Goal: Task Accomplishment & Management: Manage account settings

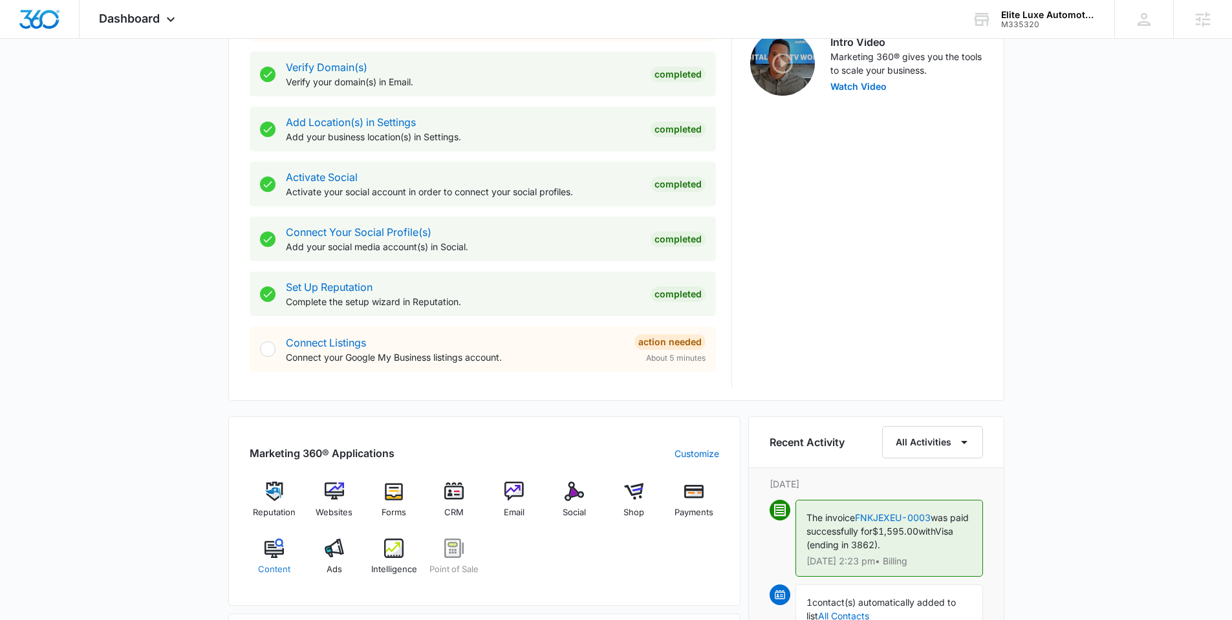
scroll to position [427, 0]
click at [334, 546] on img at bounding box center [334, 547] width 19 height 19
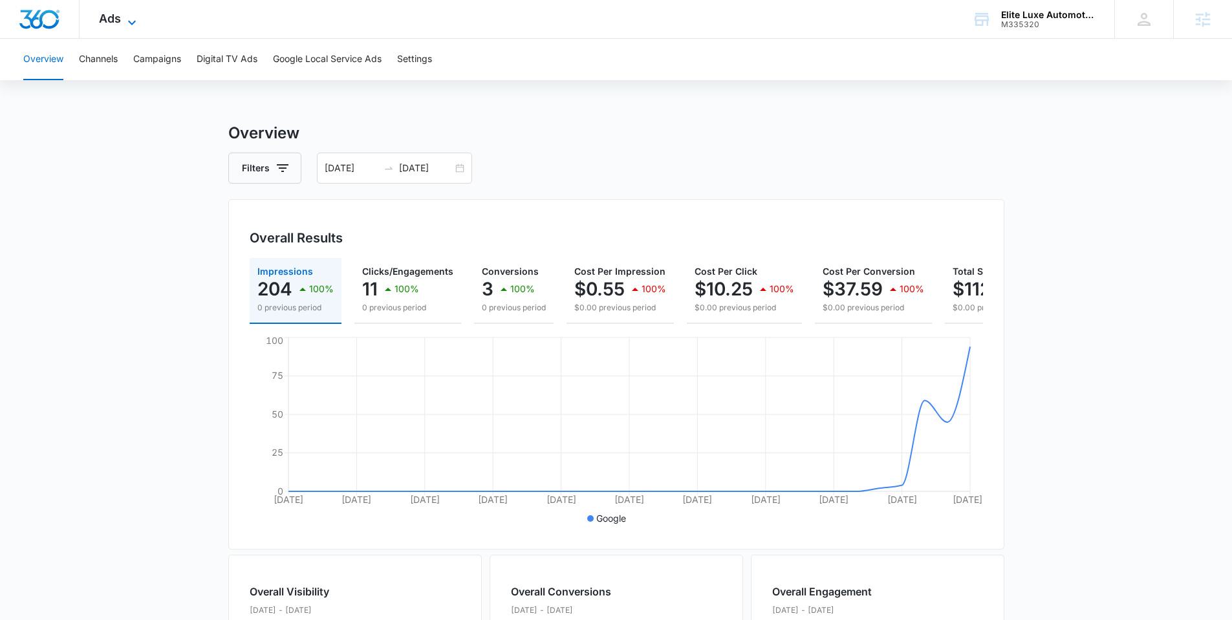
click at [127, 17] on icon at bounding box center [132, 23] width 16 height 16
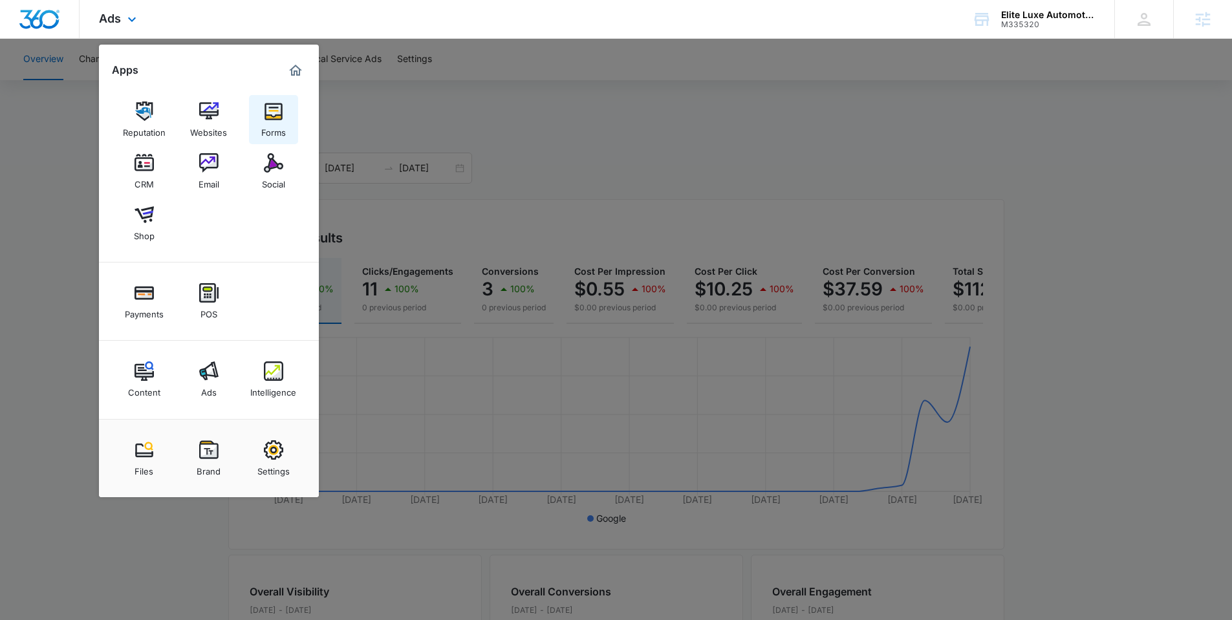
click at [289, 131] on link "Forms" at bounding box center [273, 119] width 49 height 49
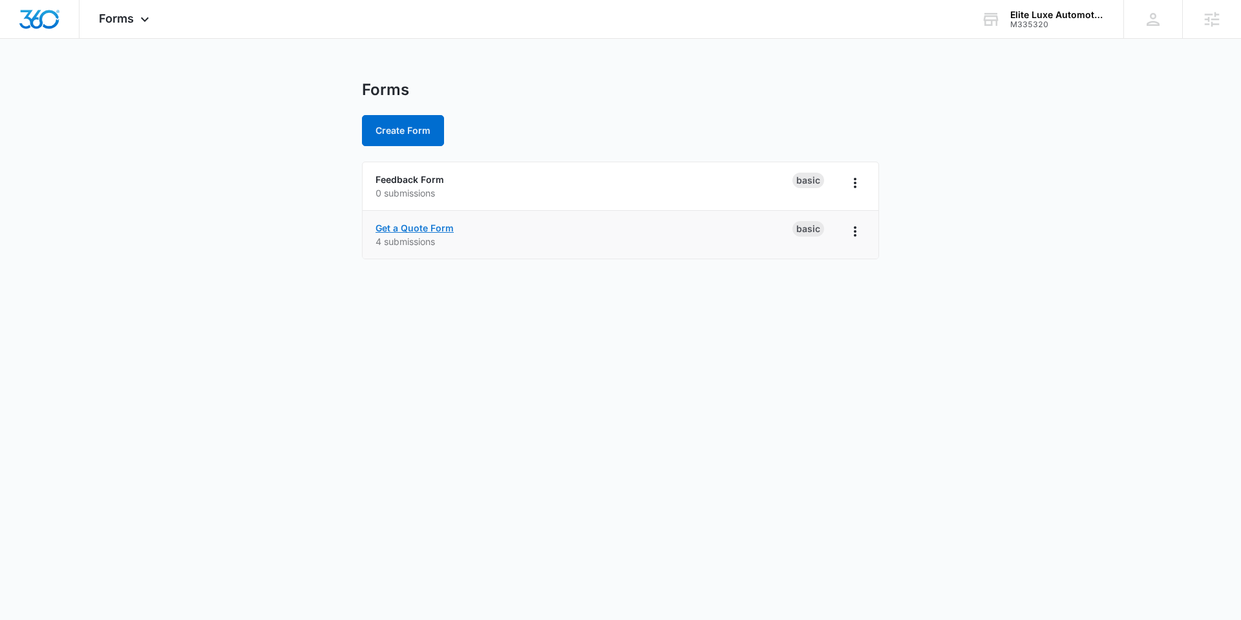
click at [391, 229] on link "Get a Quote Form" at bounding box center [415, 227] width 78 height 11
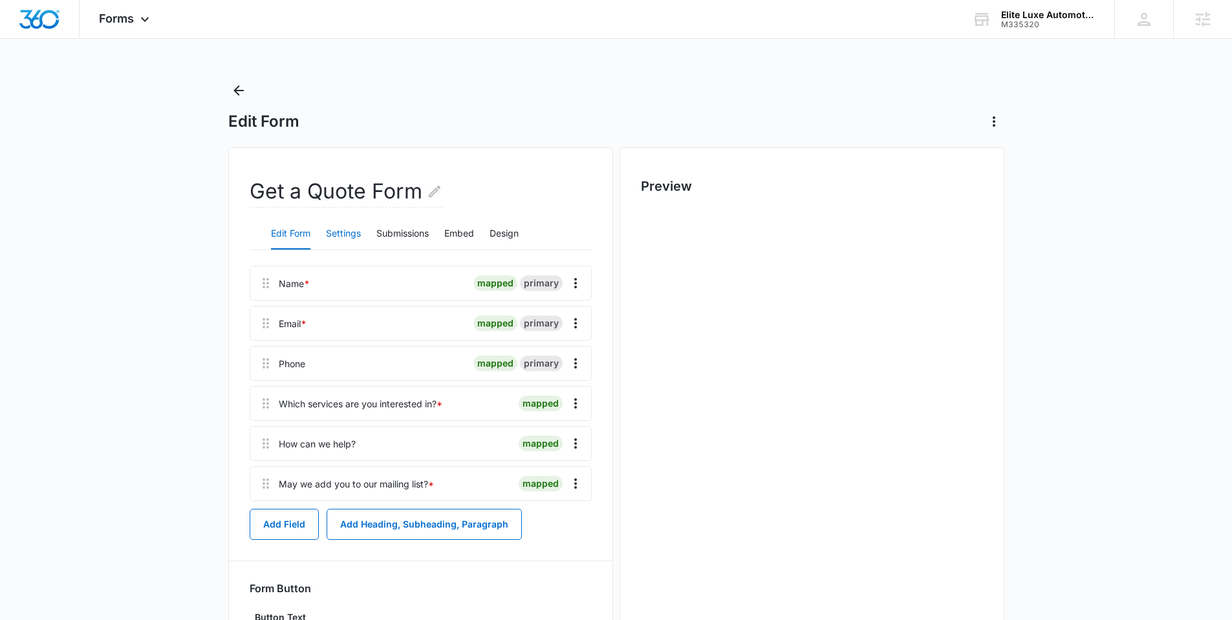
click at [336, 235] on button "Settings" at bounding box center [343, 234] width 35 height 31
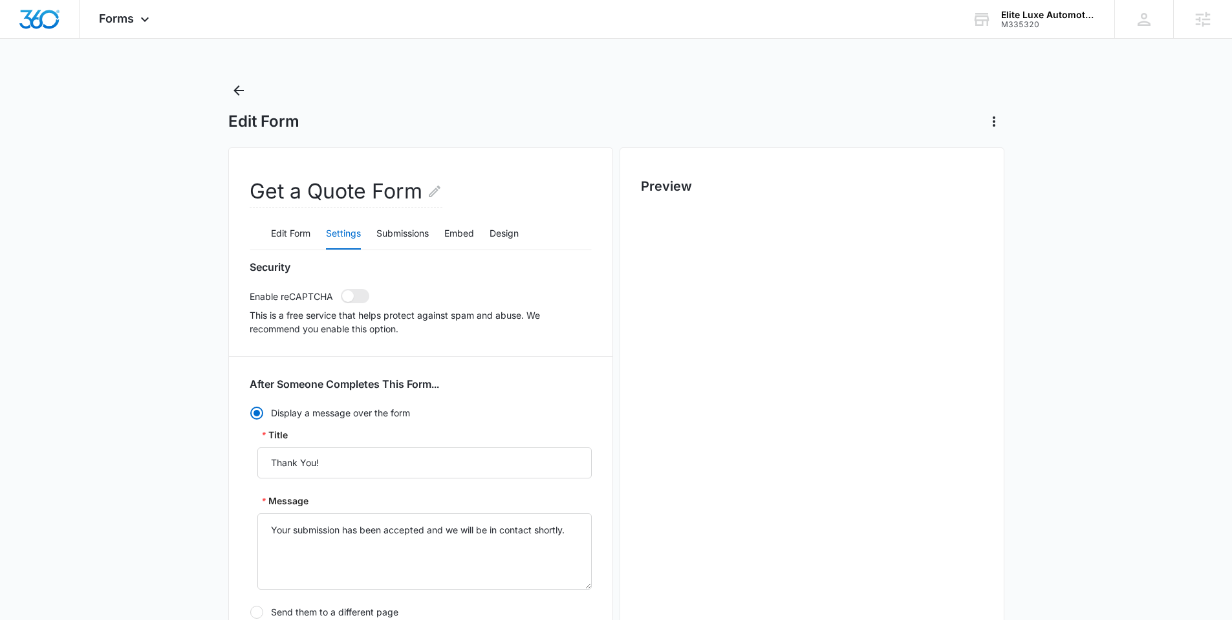
radio input "true"
click at [353, 294] on span at bounding box center [348, 296] width 12 height 12
click at [341, 289] on input "checkbox" at bounding box center [340, 288] width 1 height 1
checkbox input "true"
click at [131, 25] on div "Forms Apps Reputation Websites Forms CRM Email Social Shop Payments POS Content…" at bounding box center [126, 19] width 92 height 38
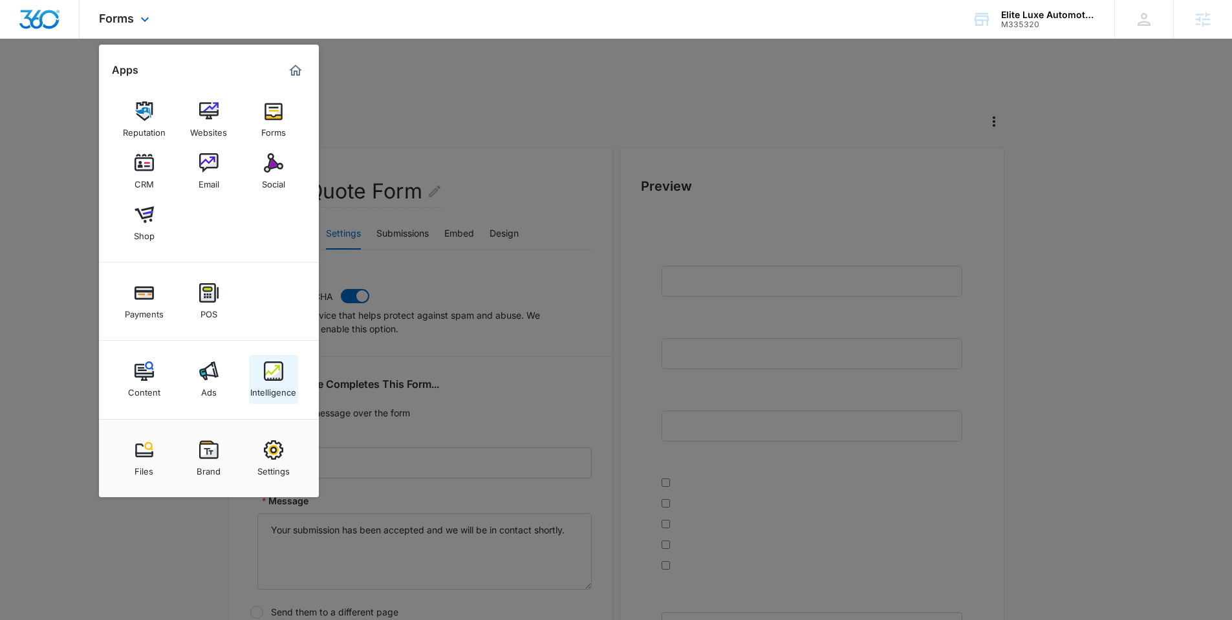
click at [284, 388] on div "Intelligence" at bounding box center [273, 389] width 46 height 17
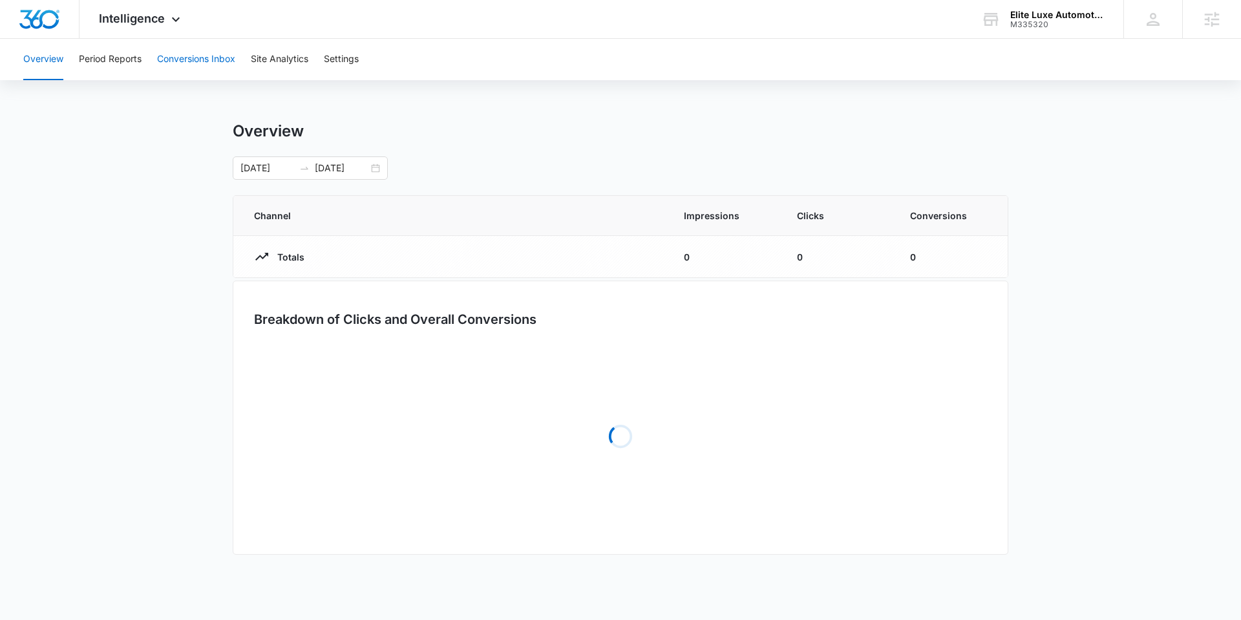
click at [190, 60] on button "Conversions Inbox" at bounding box center [196, 59] width 78 height 41
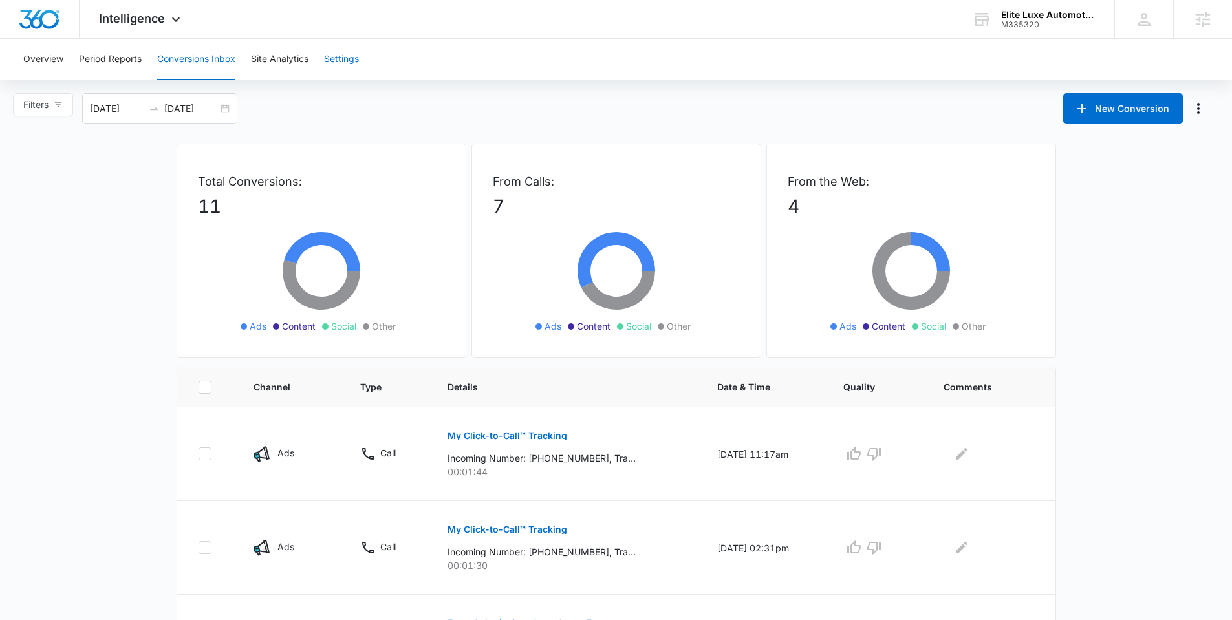
click at [342, 58] on button "Settings" at bounding box center [341, 59] width 35 height 41
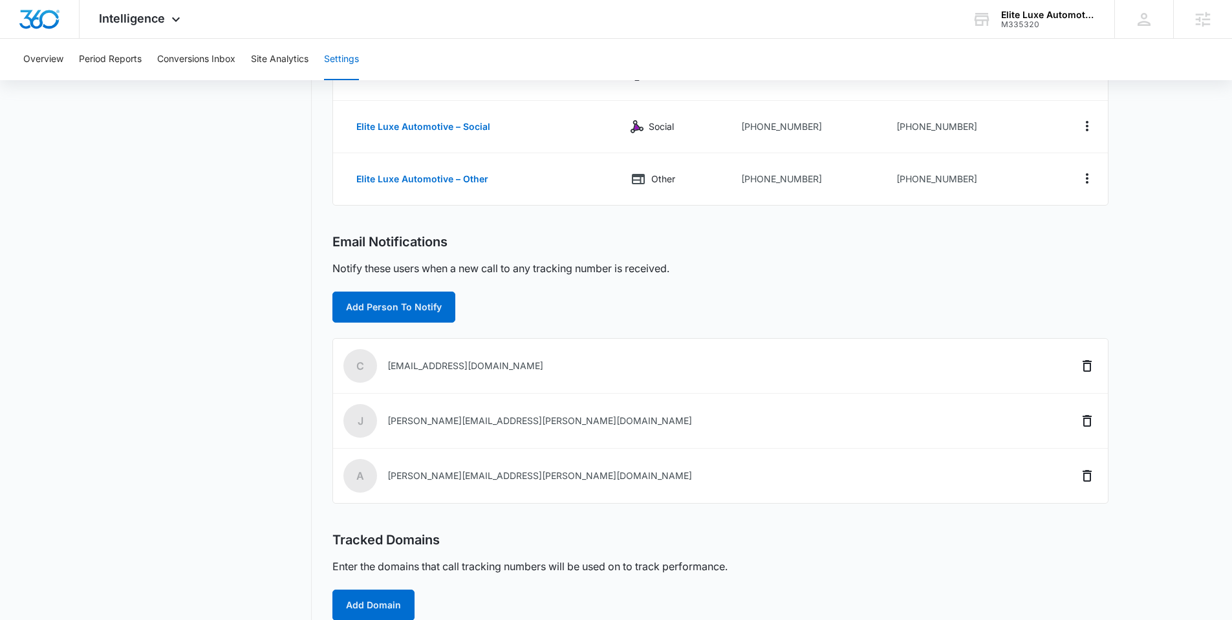
scroll to position [270, 0]
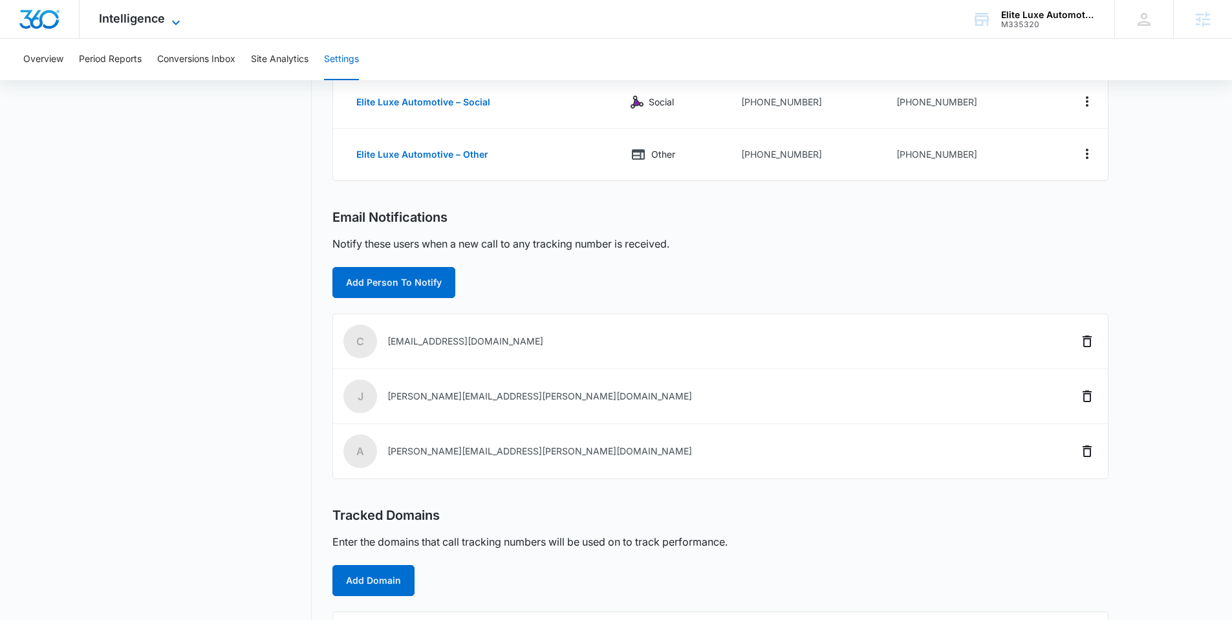
click at [144, 16] on span "Intelligence" at bounding box center [132, 19] width 66 height 14
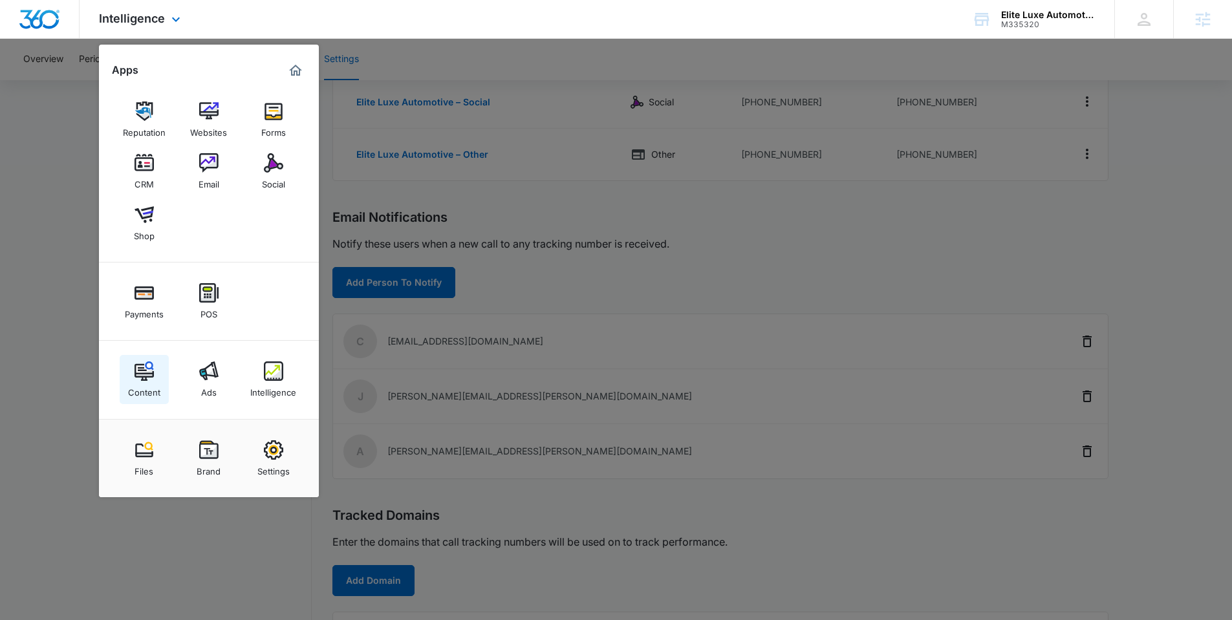
click at [144, 377] on img at bounding box center [143, 370] width 19 height 19
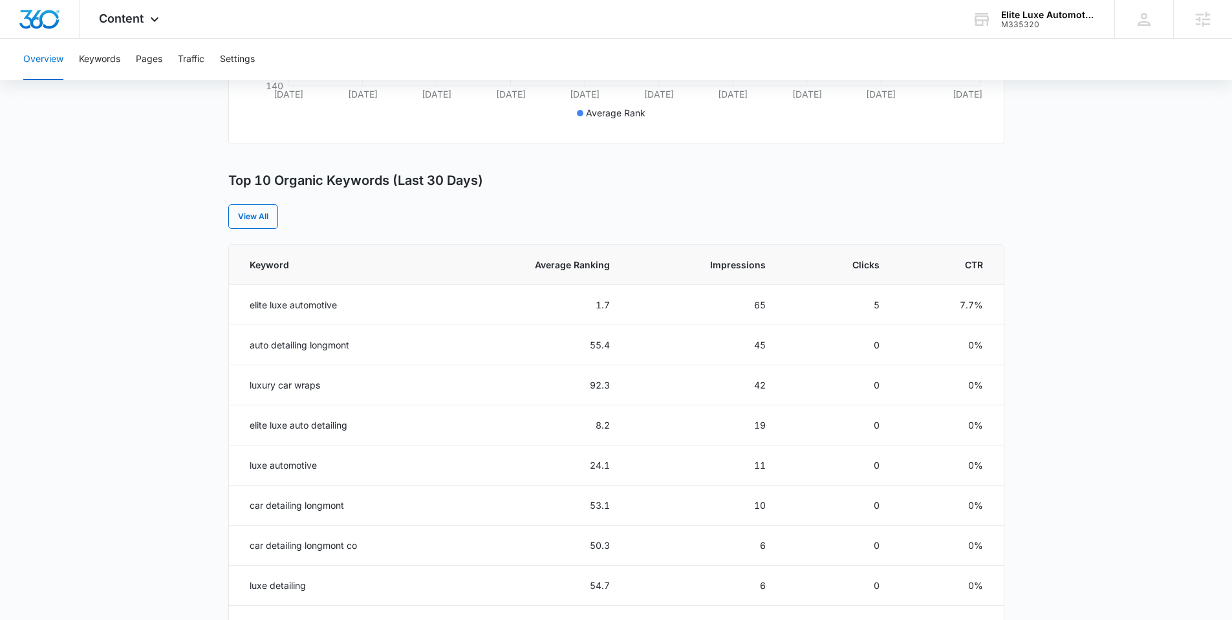
scroll to position [431, 0]
click at [553, 277] on th "Average Ranking" at bounding box center [533, 262] width 184 height 40
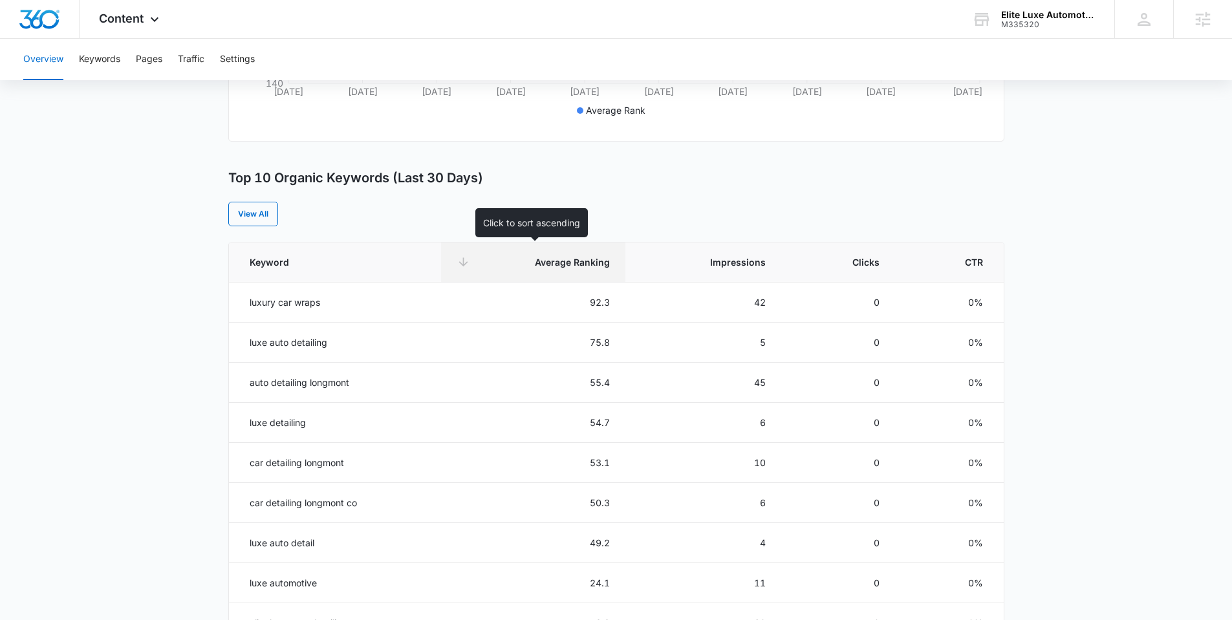
click at [553, 277] on th "Average Ranking" at bounding box center [533, 262] width 184 height 40
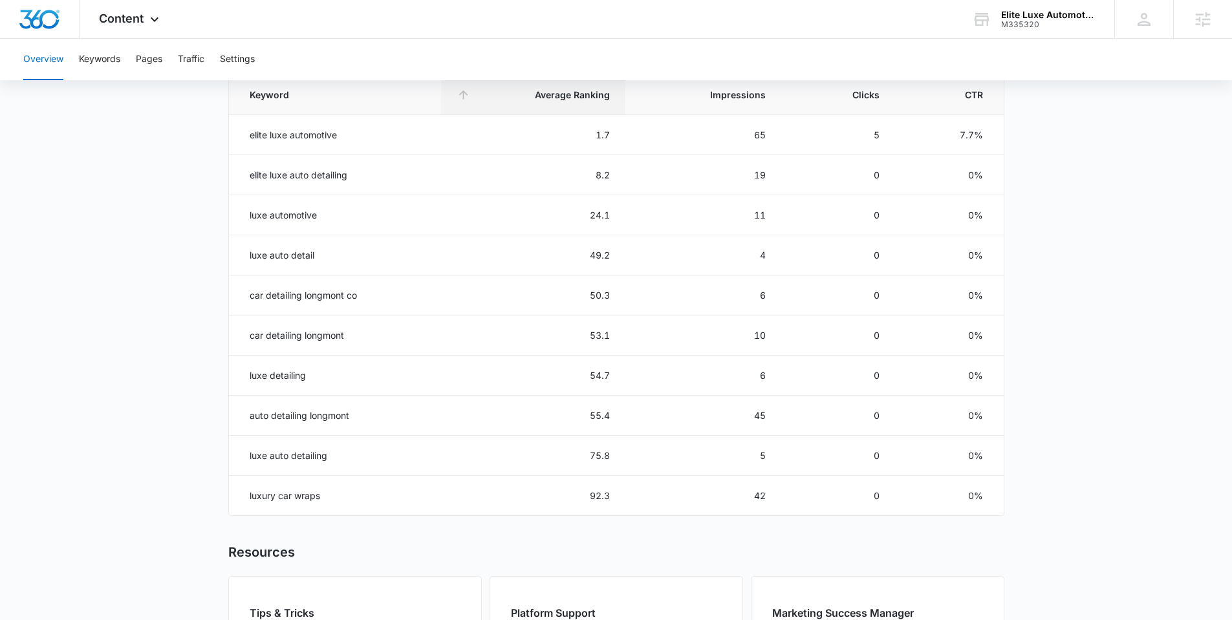
scroll to position [605, 0]
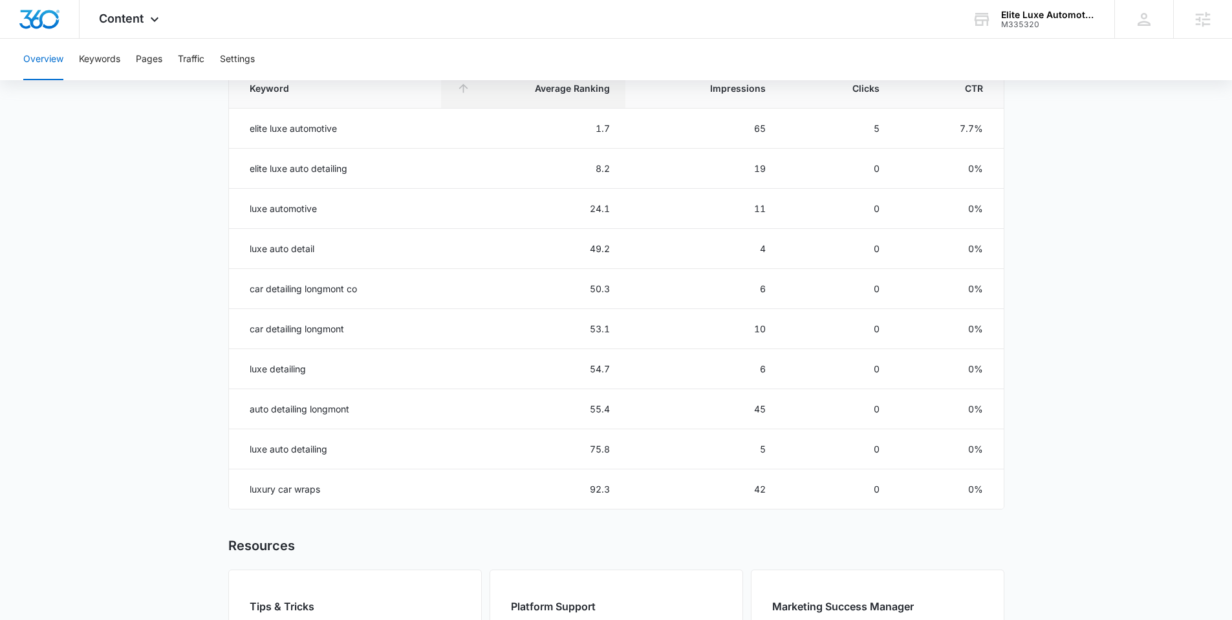
click at [127, 222] on main "Overview Overall Organic Performance (Last 30 Days) Compared to: [DATE] - [DATE…" at bounding box center [616, 143] width 1232 height 1253
click at [145, 16] on div "Content Apps Reputation Websites Forms CRM Email Social Shop Payments POS Conte…" at bounding box center [131, 19] width 102 height 38
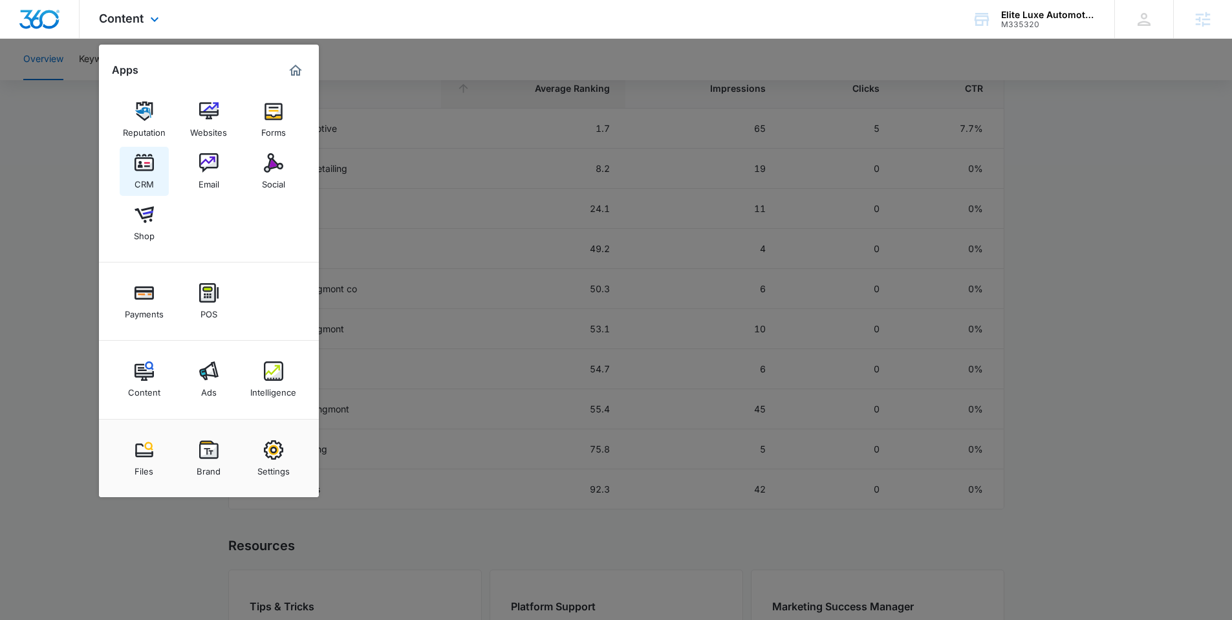
click at [151, 171] on img at bounding box center [143, 162] width 19 height 19
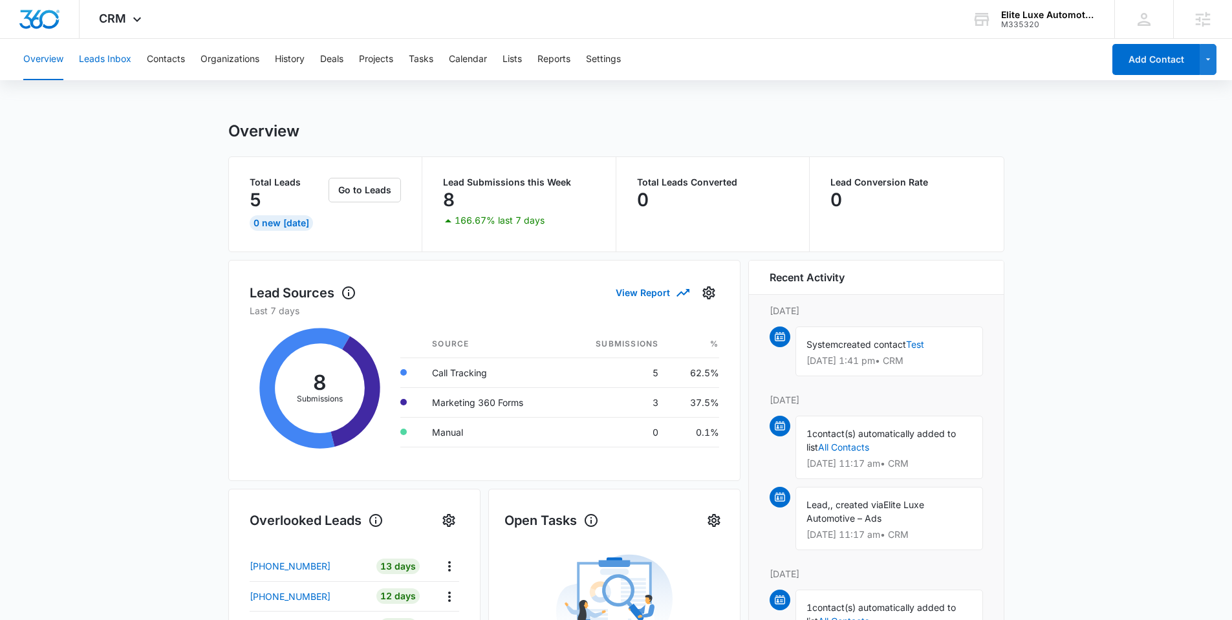
click at [114, 59] on button "Leads Inbox" at bounding box center [105, 59] width 52 height 41
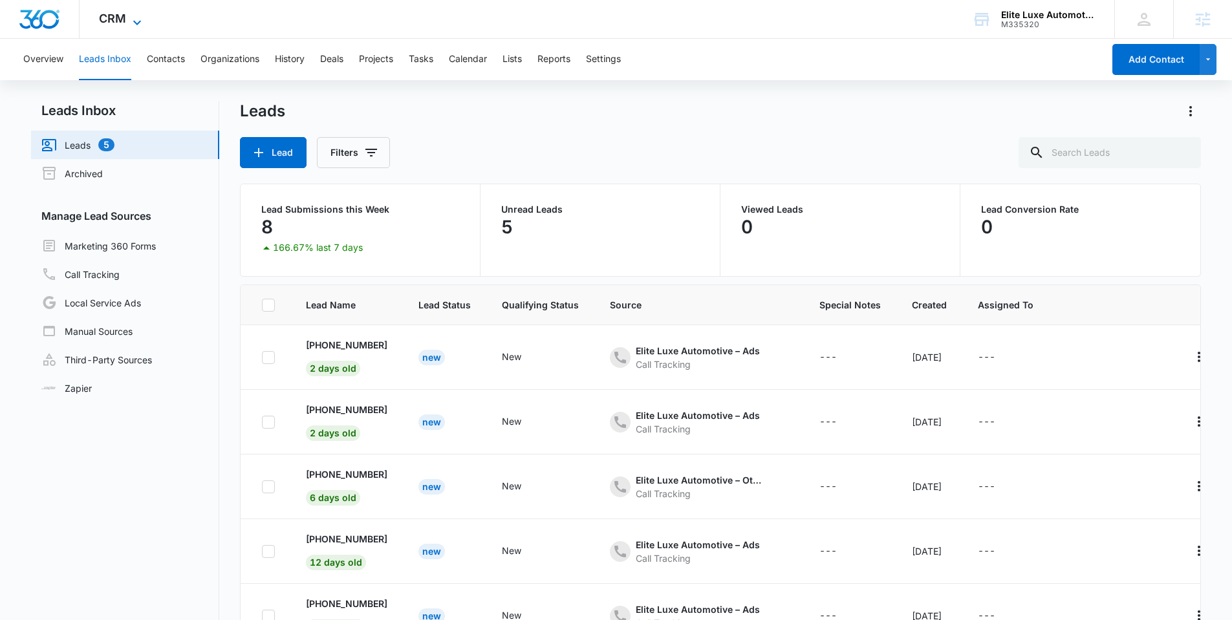
click at [132, 20] on icon at bounding box center [137, 23] width 16 height 16
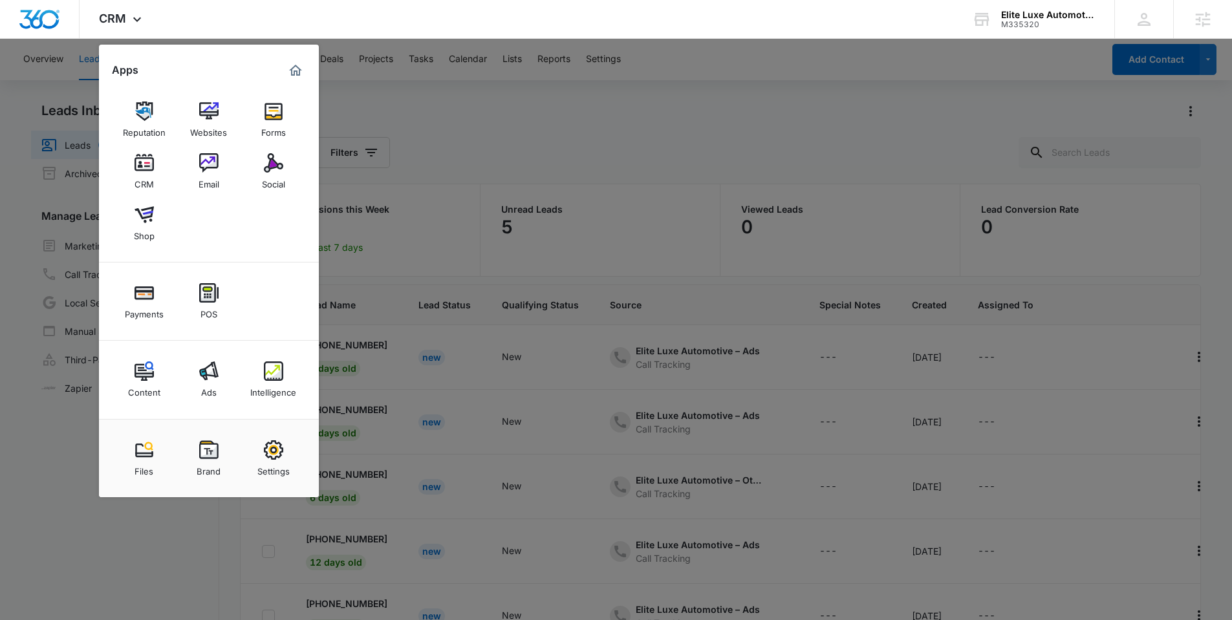
click at [422, 83] on div at bounding box center [616, 310] width 1232 height 620
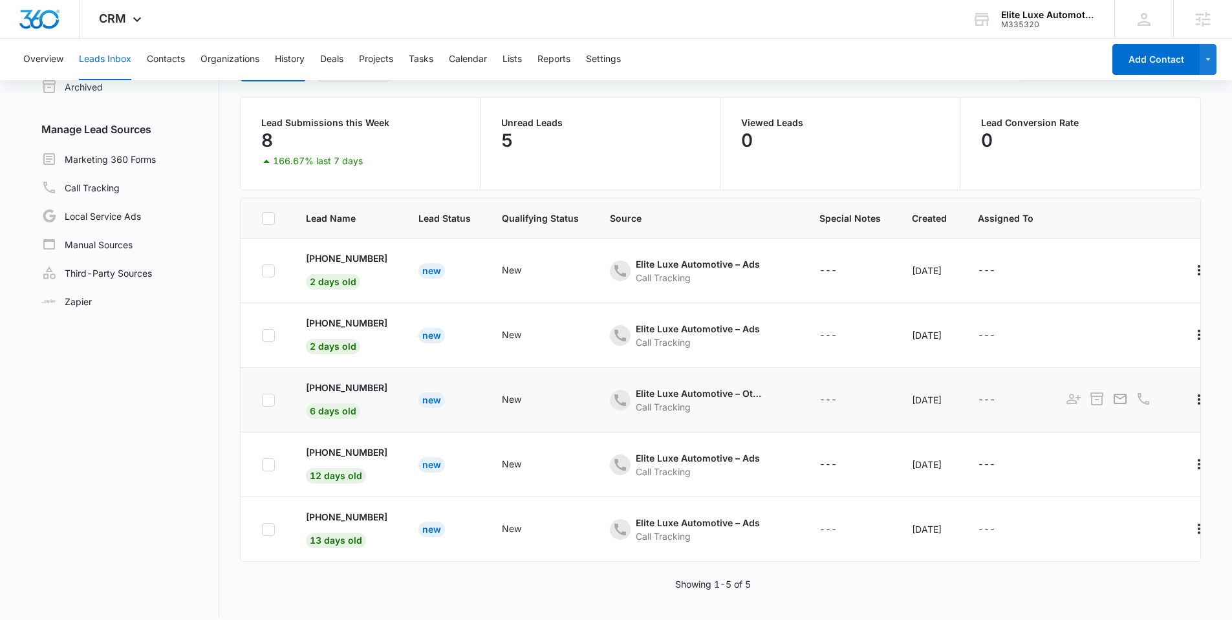
scroll to position [100, 0]
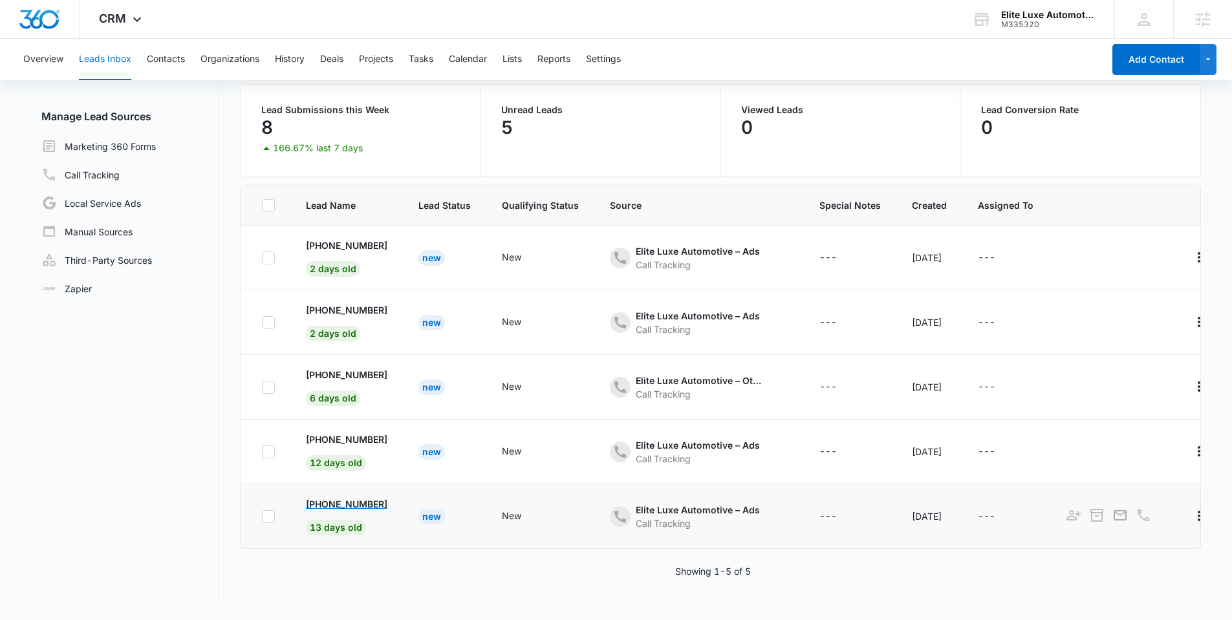
click at [353, 504] on p "[PHONE_NUMBER]" at bounding box center [346, 504] width 81 height 14
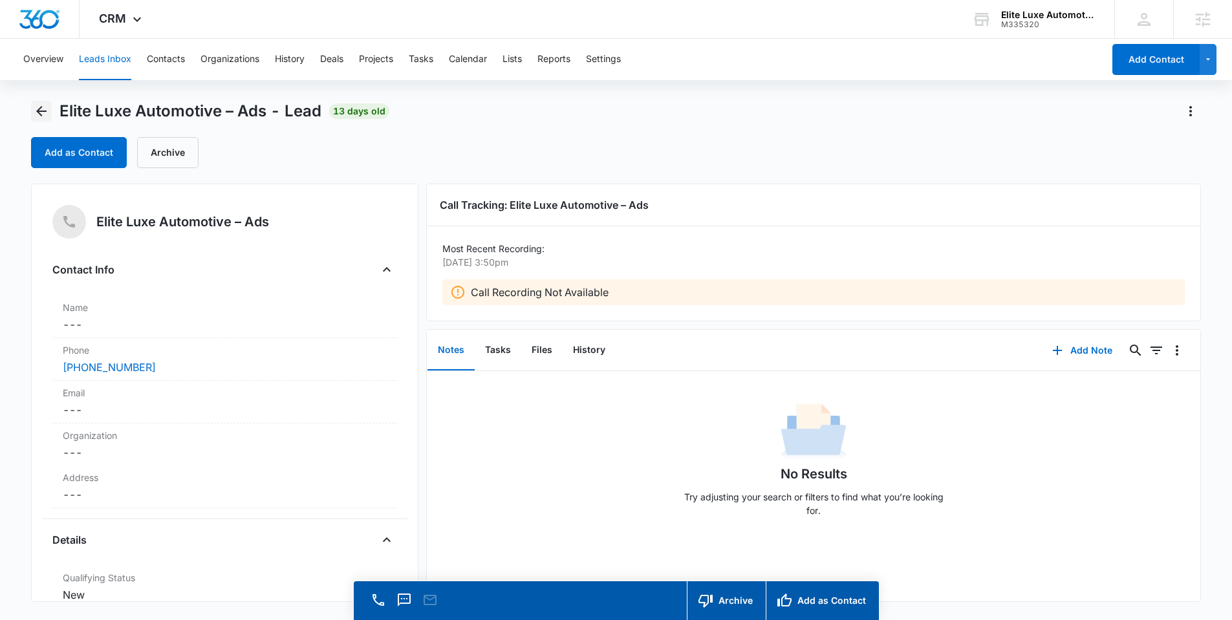
click at [36, 115] on icon "Back" at bounding box center [42, 111] width 16 height 16
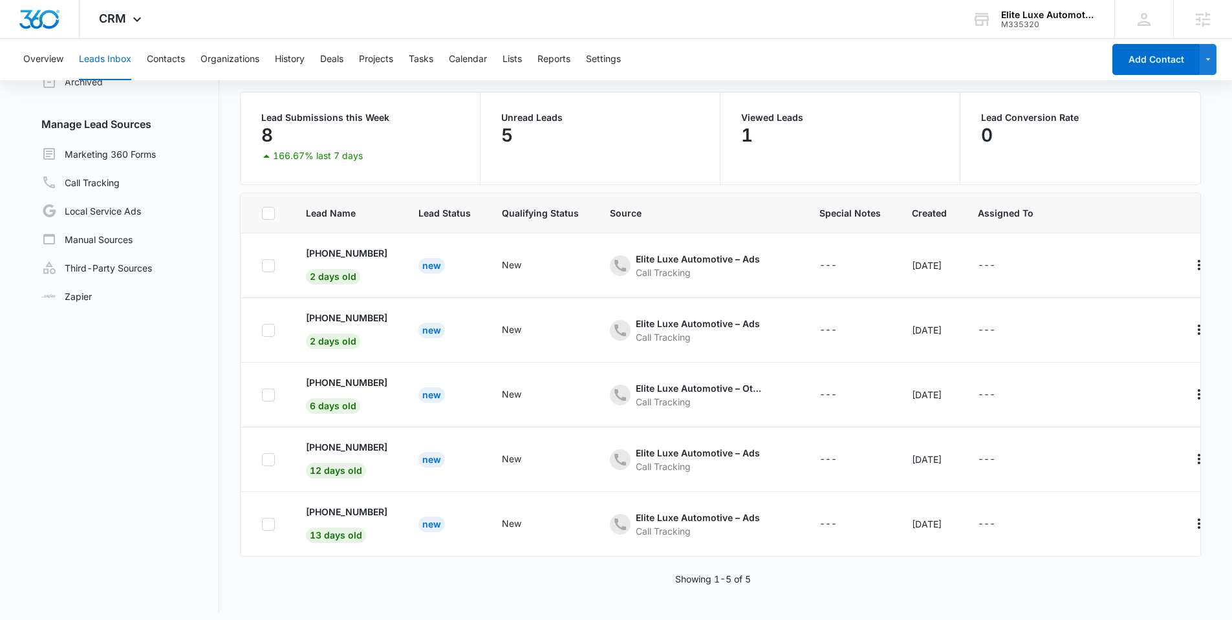
scroll to position [95, 0]
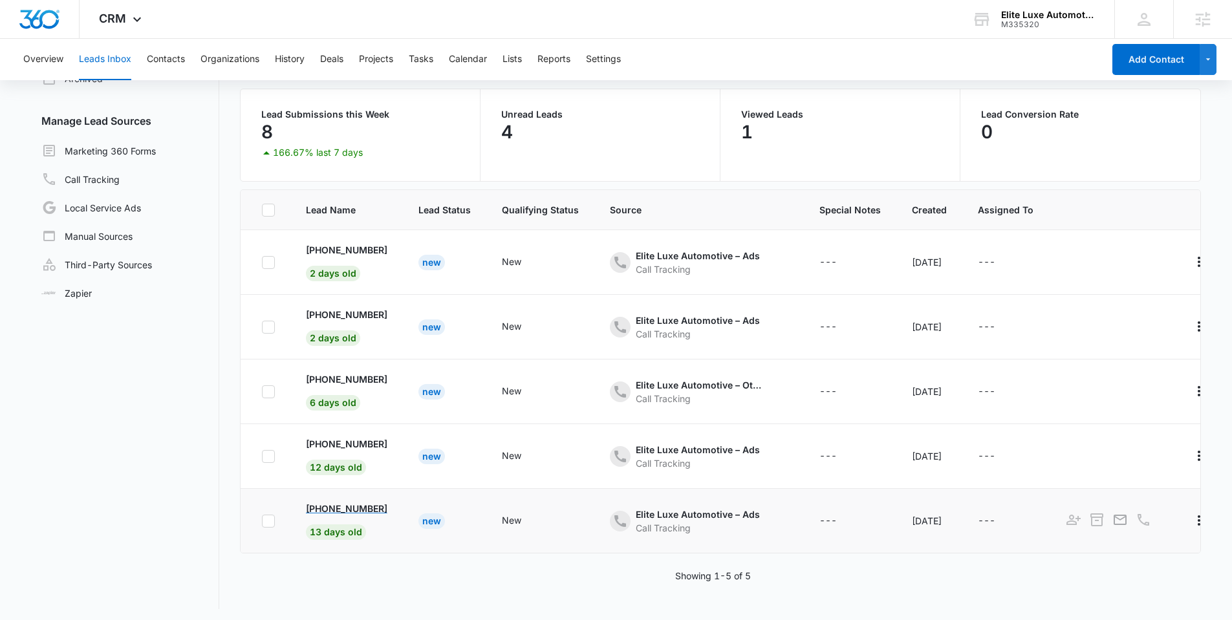
click at [352, 510] on p "[PHONE_NUMBER]" at bounding box center [346, 509] width 81 height 14
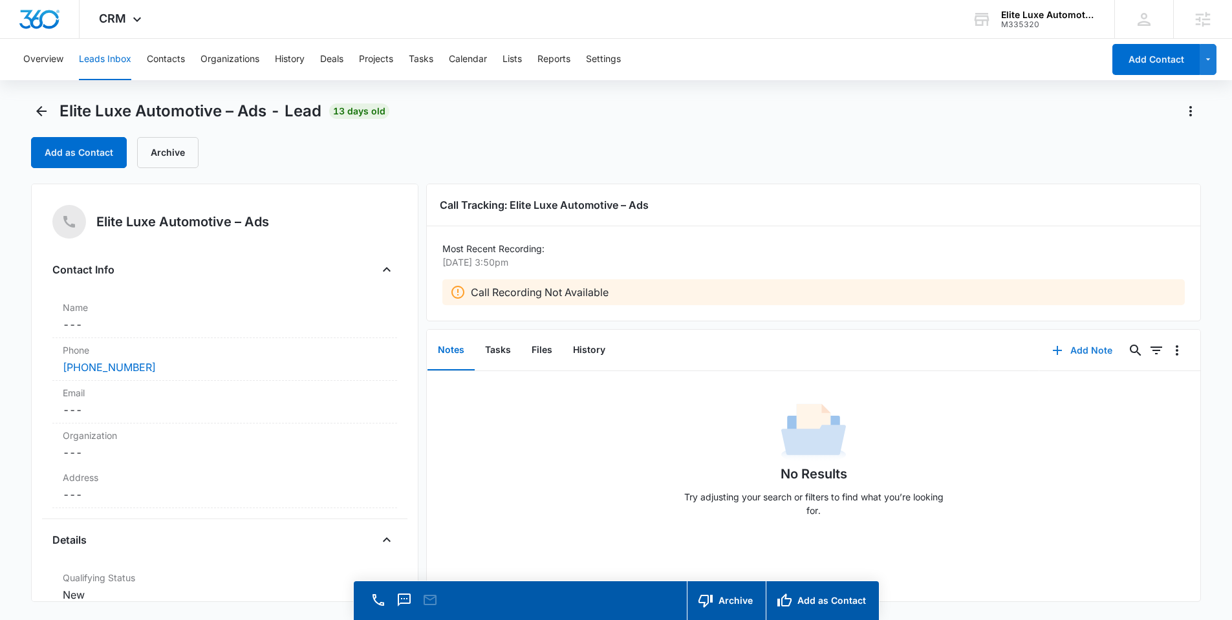
click at [1070, 350] on button "Add Note" at bounding box center [1082, 350] width 86 height 31
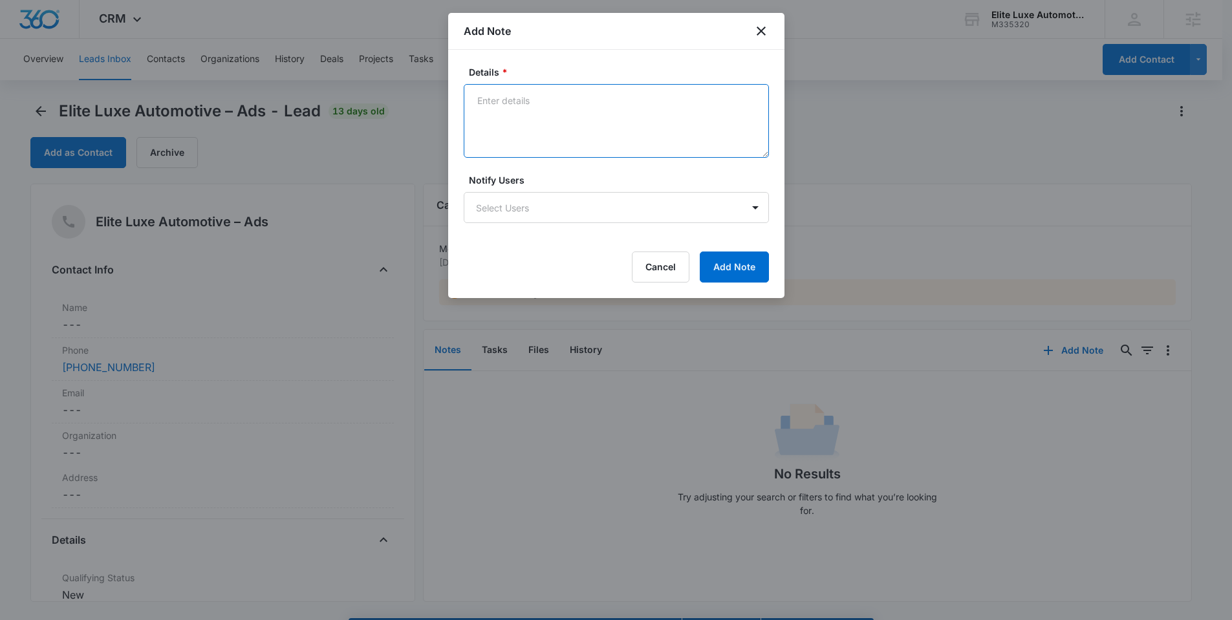
click at [583, 124] on textarea "Details *" at bounding box center [616, 121] width 305 height 74
click at [769, 20] on div "Add Note" at bounding box center [616, 31] width 336 height 37
click at [764, 28] on icon "close" at bounding box center [761, 31] width 16 height 16
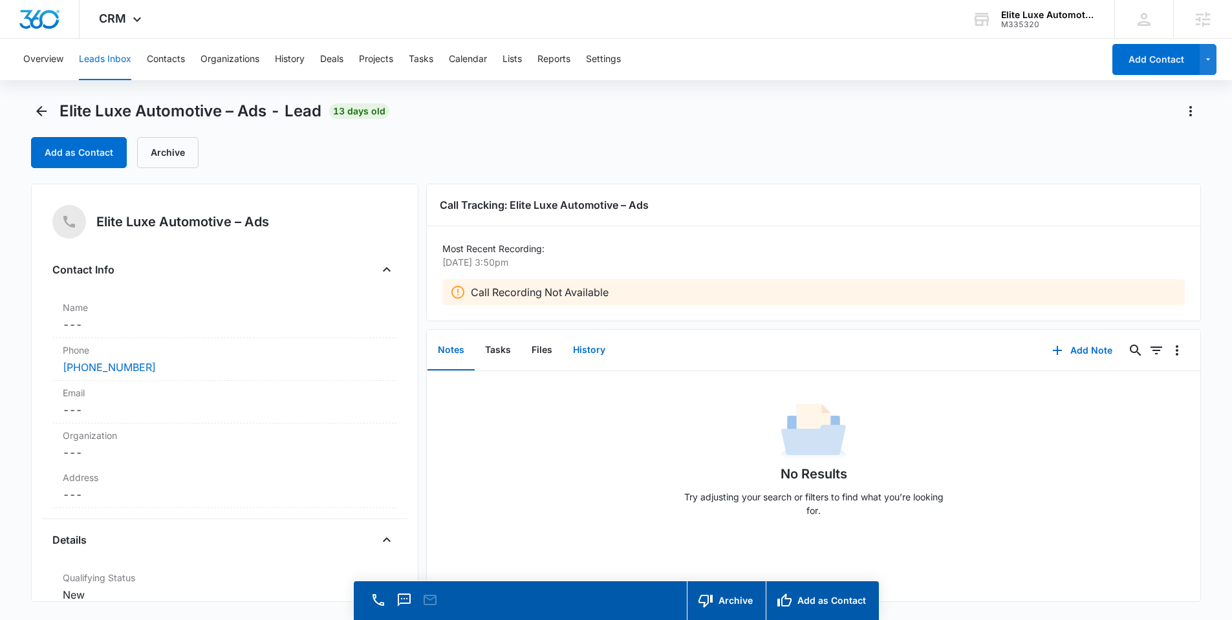
click at [583, 348] on button "History" at bounding box center [589, 350] width 53 height 40
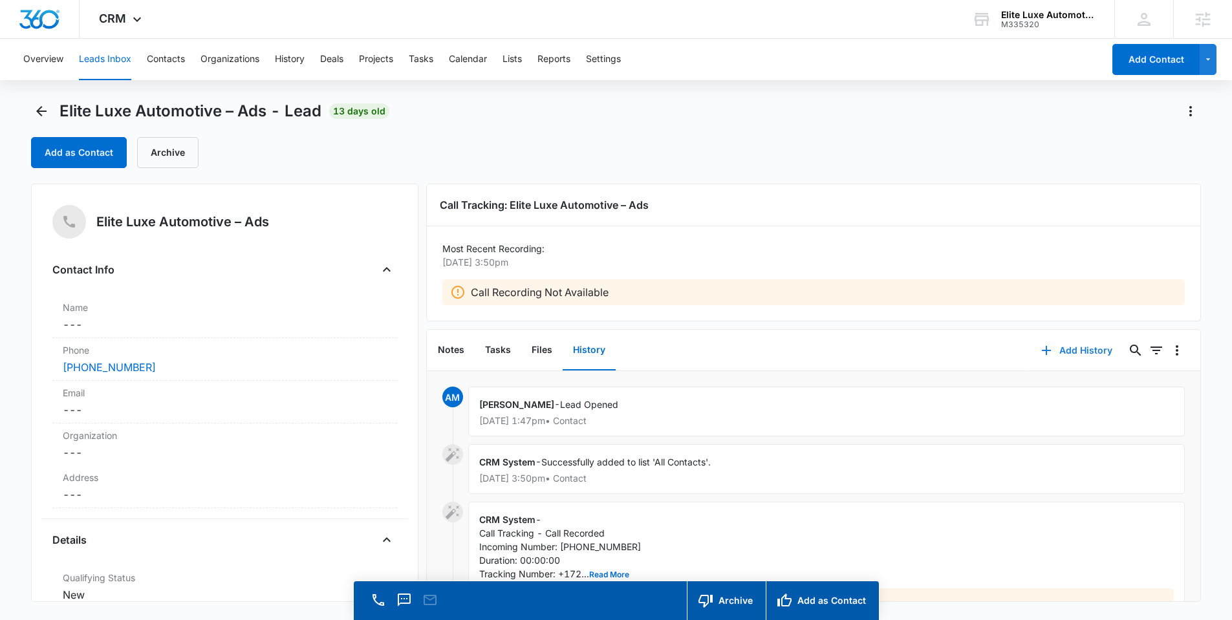
click at [1064, 348] on button "Add History" at bounding box center [1076, 350] width 97 height 31
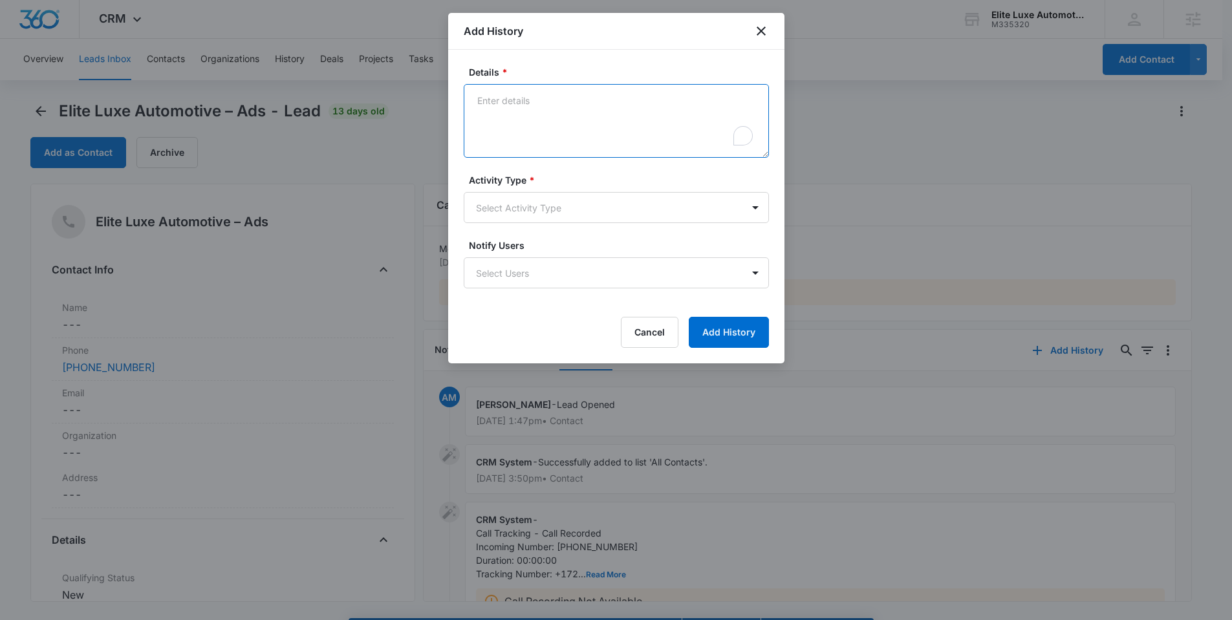
click at [563, 123] on textarea "Details *" at bounding box center [616, 121] width 305 height 74
type textarea "called, no answer"
click at [541, 220] on body "CRM Apps Reputation Websites Forms CRM Email Social Shop Payments POS Content A…" at bounding box center [616, 328] width 1232 height 657
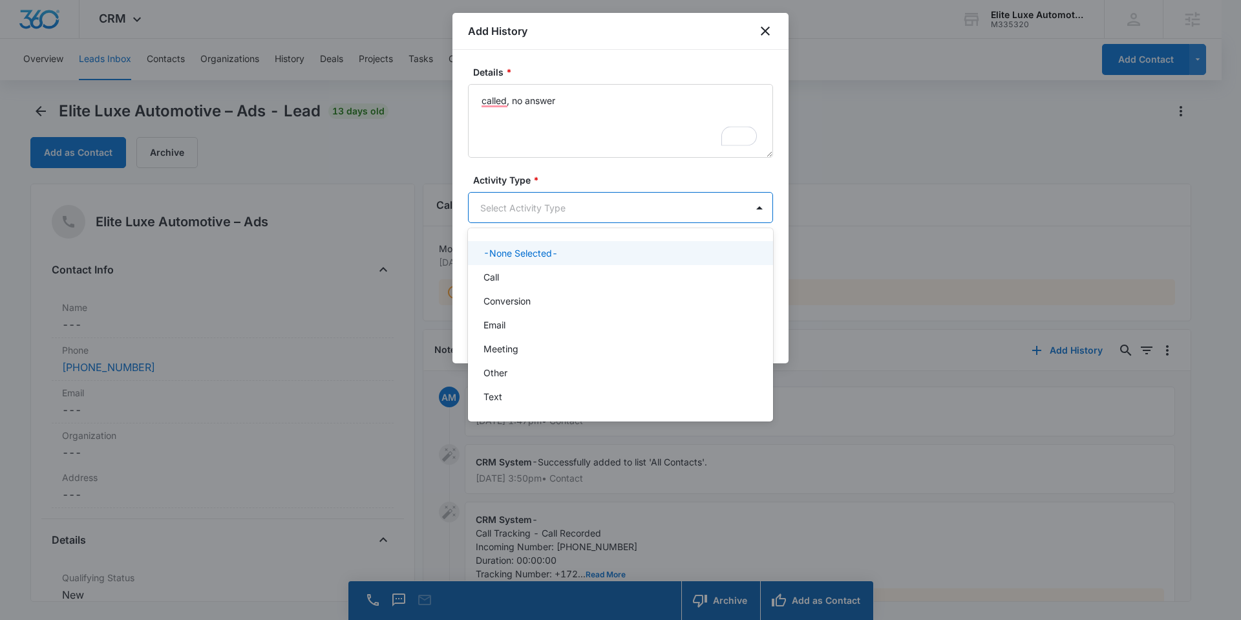
click at [563, 165] on div at bounding box center [620, 310] width 1241 height 620
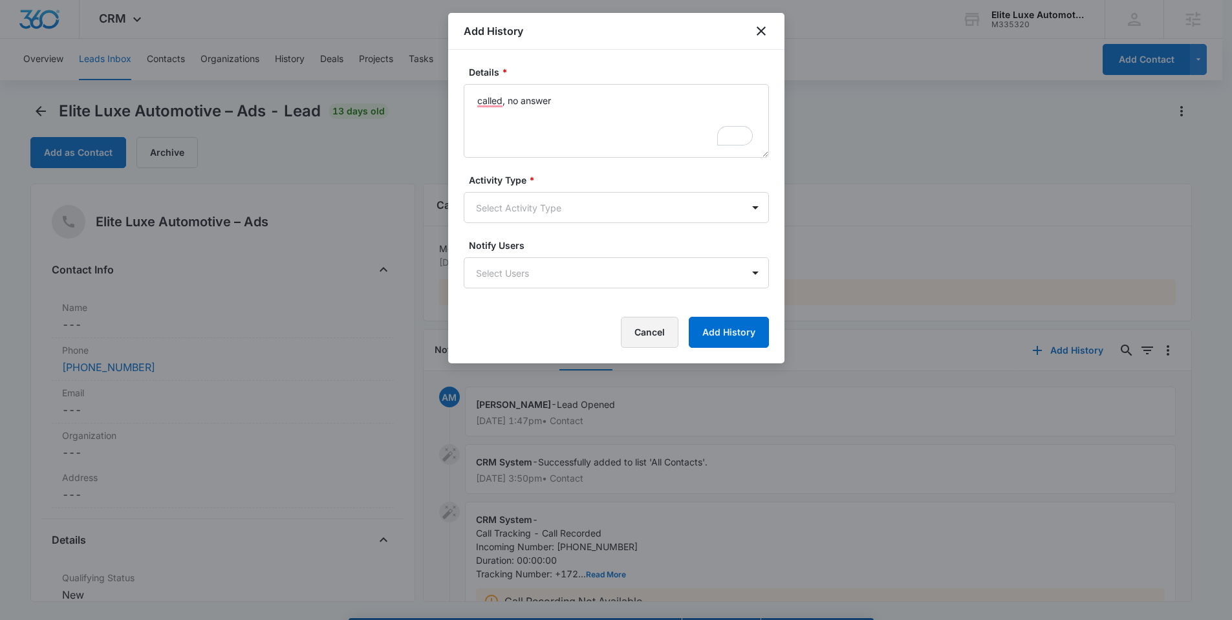
click at [656, 333] on button "Cancel" at bounding box center [650, 332] width 58 height 31
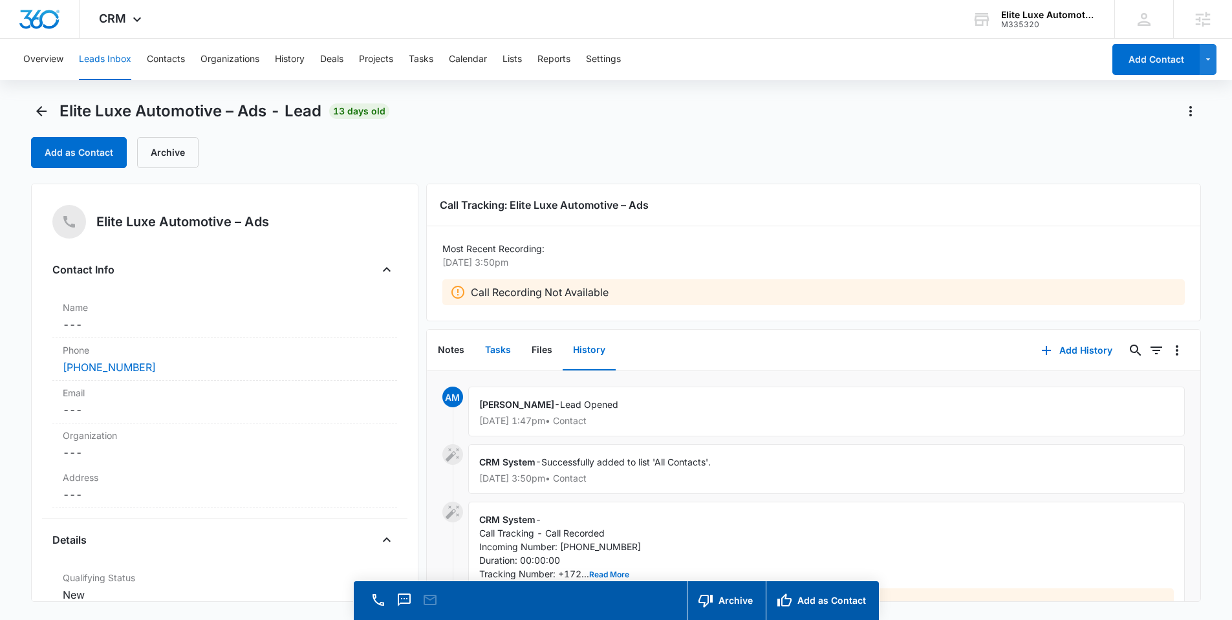
click at [493, 343] on button "Tasks" at bounding box center [498, 350] width 47 height 40
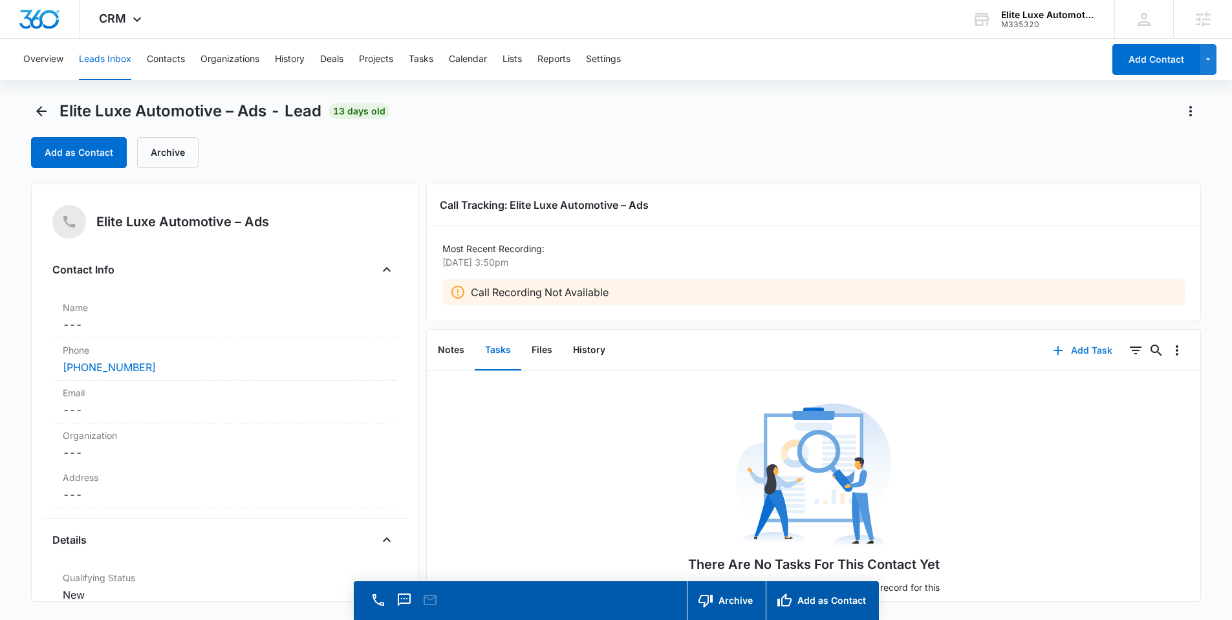
click at [1077, 362] on button "Add Task" at bounding box center [1082, 350] width 85 height 31
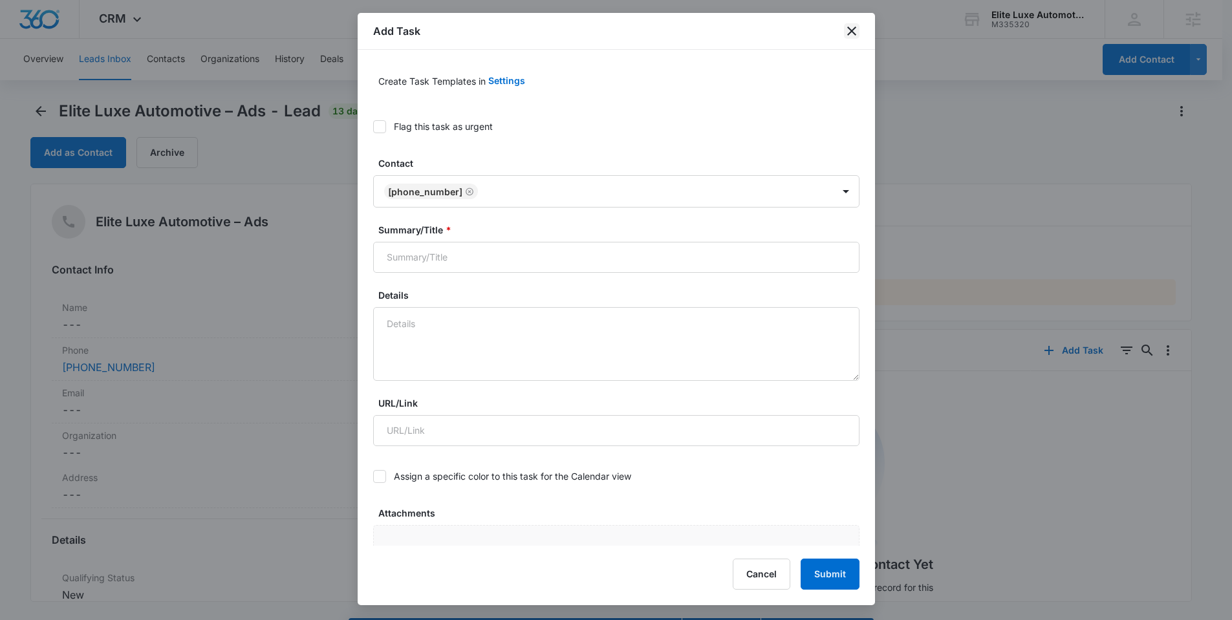
click at [849, 36] on icon "close" at bounding box center [852, 31] width 16 height 16
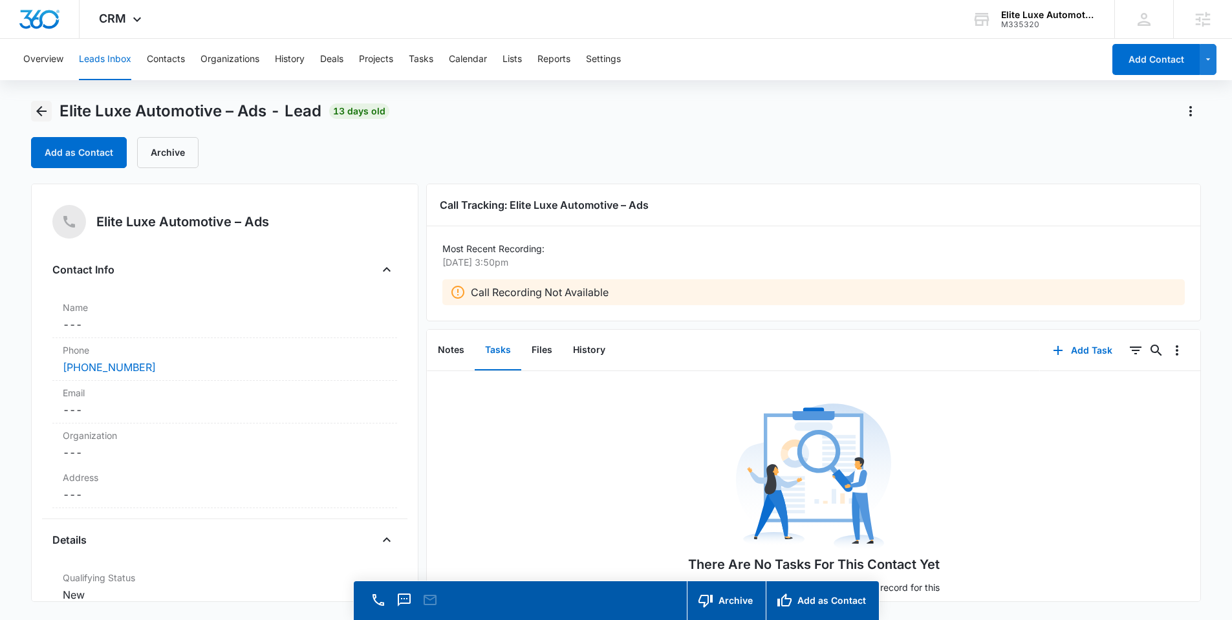
click at [41, 105] on icon "Back" at bounding box center [42, 111] width 16 height 16
